Goal: Information Seeking & Learning: Learn about a topic

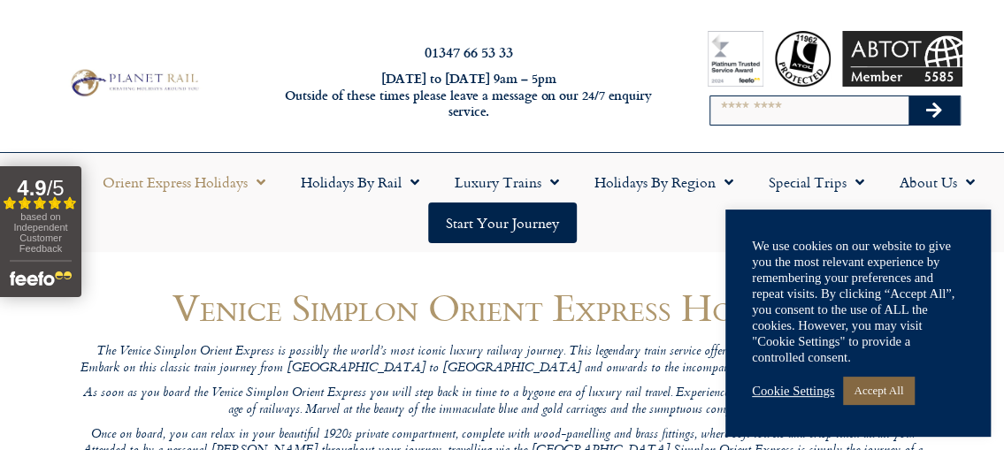
click at [867, 387] on link "Accept All" at bounding box center [878, 390] width 71 height 27
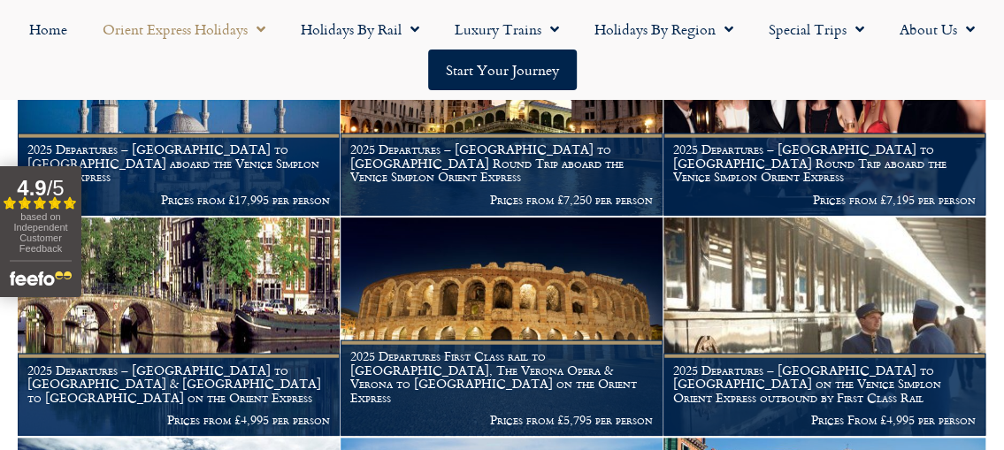
scroll to position [1792, 0]
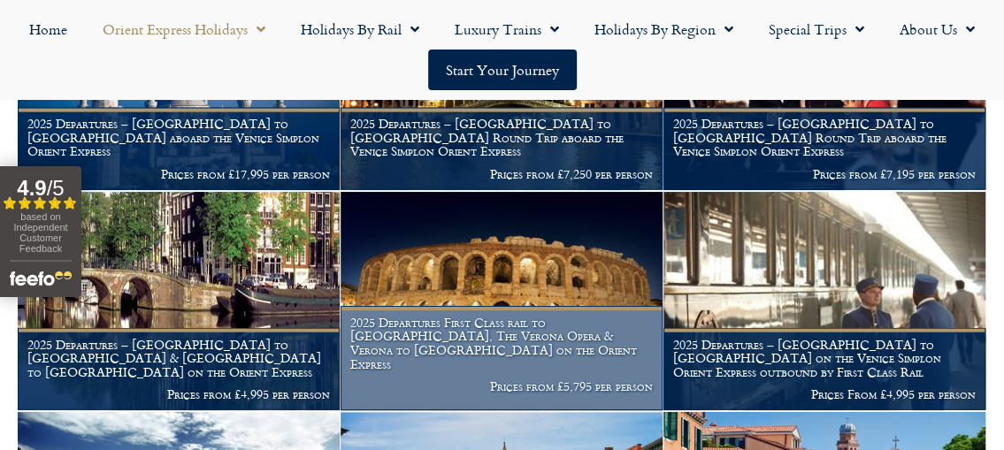
click at [555, 344] on h1 "2025 Departures First Class rail to Verona, The Verona Opera & Verona to Amster…" at bounding box center [501, 344] width 302 height 56
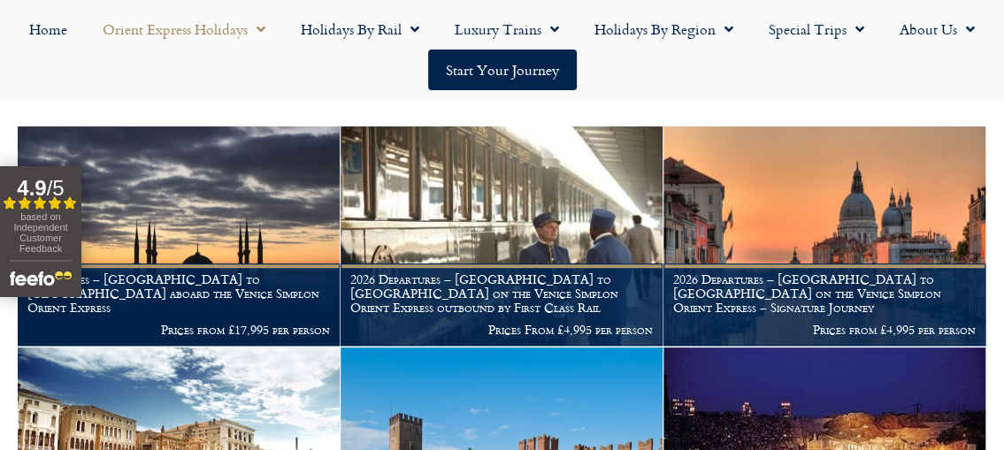
scroll to position [685, 0]
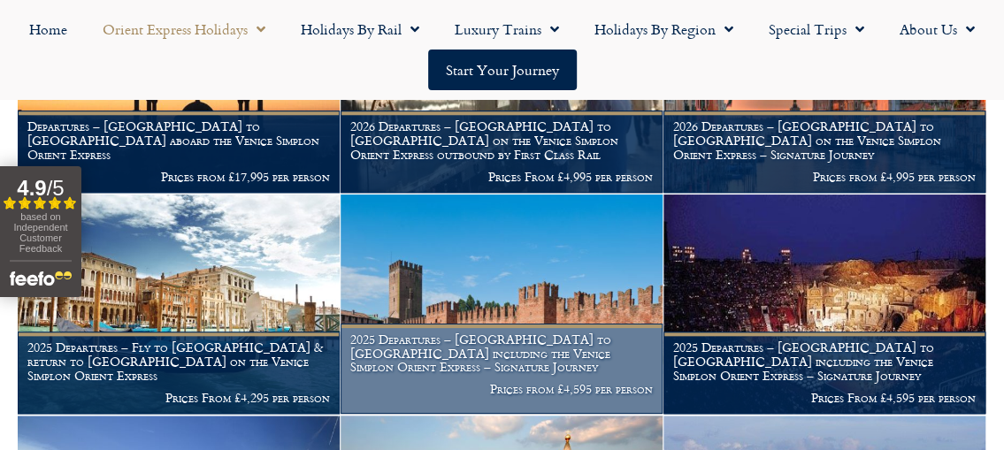
click at [528, 363] on h1 "2025 Departures – London to Verona including the Venice Simplon Orient Express …" at bounding box center [501, 354] width 302 height 42
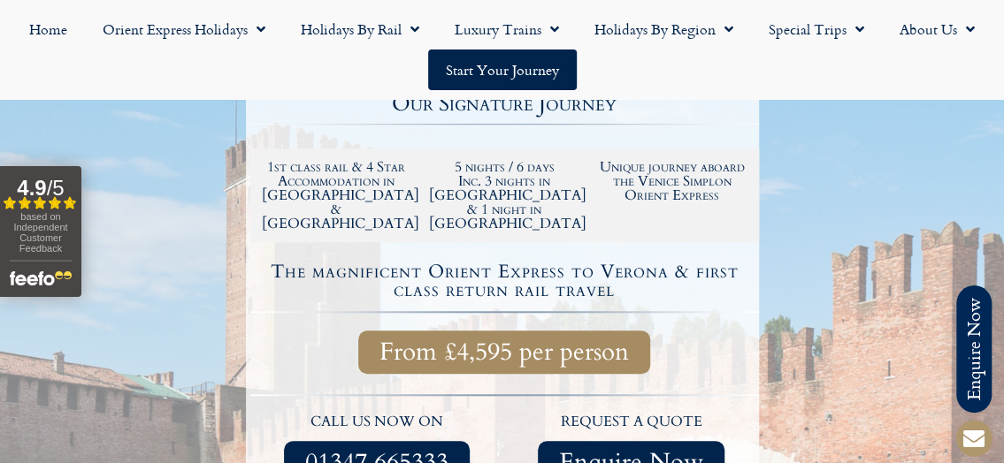
scroll to position [462, 0]
